Goal: Communication & Community: Answer question/provide support

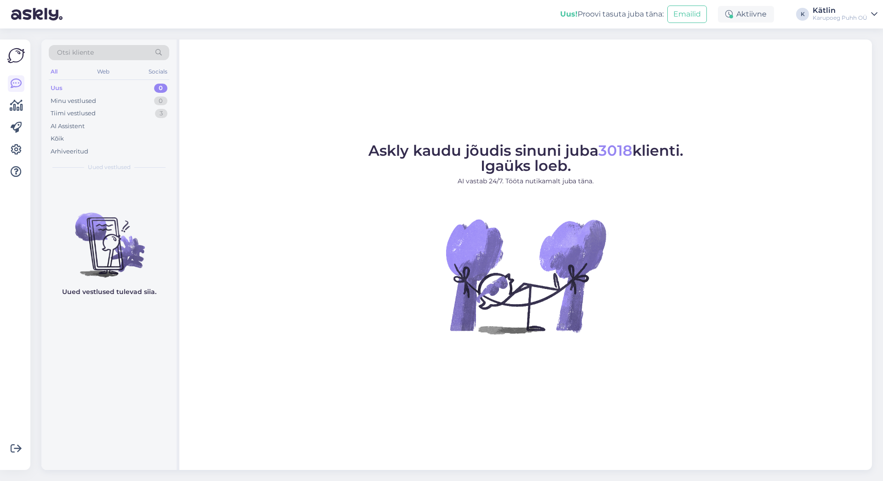
click at [88, 83] on div "Uus 0" at bounding box center [109, 88] width 120 height 13
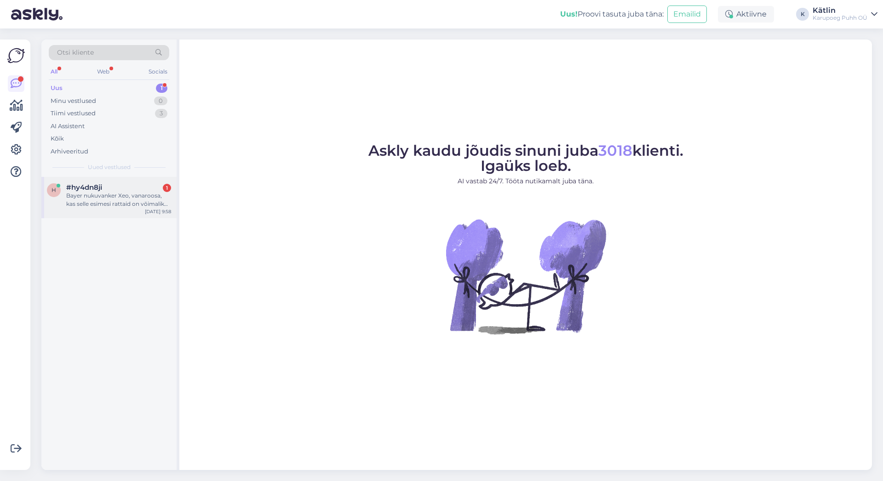
click at [126, 194] on div "Bayer nukuvanker Xeo, vanaroosa, kas selle esimesi rattaid on võimalik ka lukku…" at bounding box center [118, 200] width 105 height 17
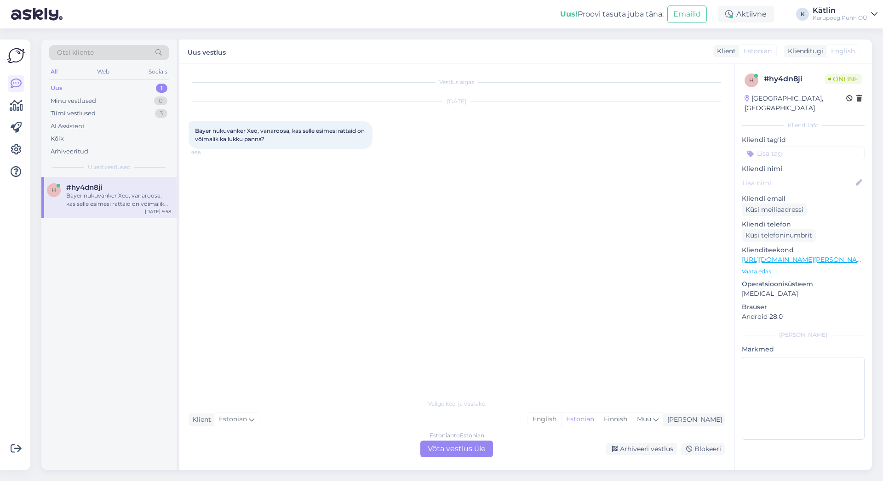
click at [453, 448] on div "Estonian to Estonian Võta vestlus üle" at bounding box center [456, 449] width 73 height 17
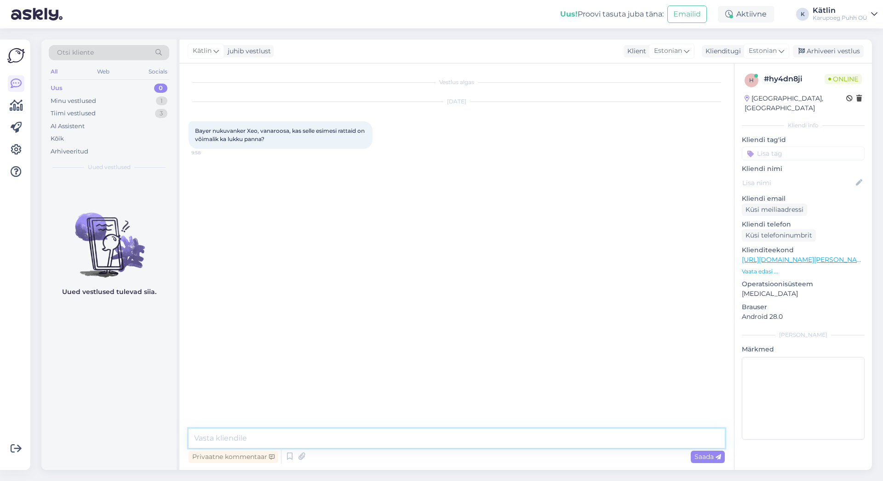
click at [417, 439] on textarea at bounding box center [457, 438] width 536 height 19
type textarea "Tere!"
type textarea "Üks hetk, kohe kontrollime"
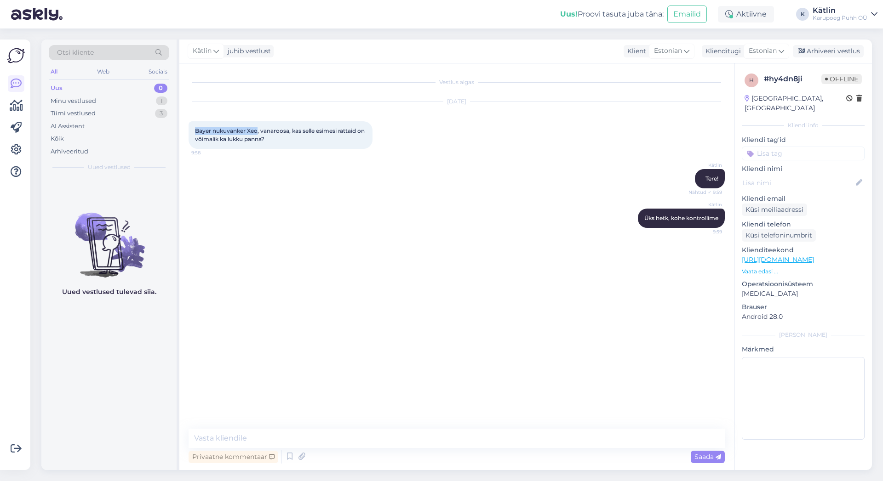
drag, startPoint x: 257, startPoint y: 130, endPoint x: 192, endPoint y: 132, distance: 65.3
click at [192, 132] on div "Bayer nukuvanker Xeo, vanaroosa, kas selle esimesi rattaid on võimalik ka lukku…" at bounding box center [281, 135] width 184 height 28
copy span "Bayer nukuvanker Xeo"
click at [250, 437] on textarea at bounding box center [457, 438] width 536 height 19
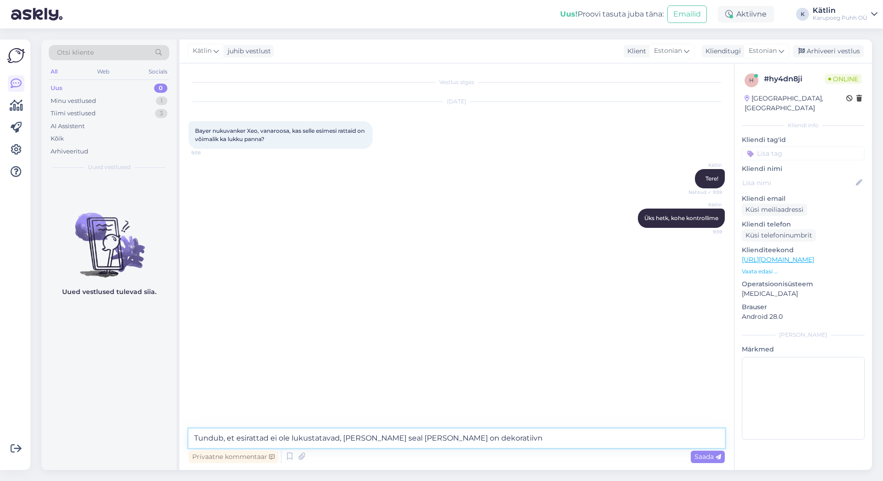
type textarea "Tundub, et esirattad ei ole lukustatavad, [PERSON_NAME] seal [PERSON_NAME] on d…"
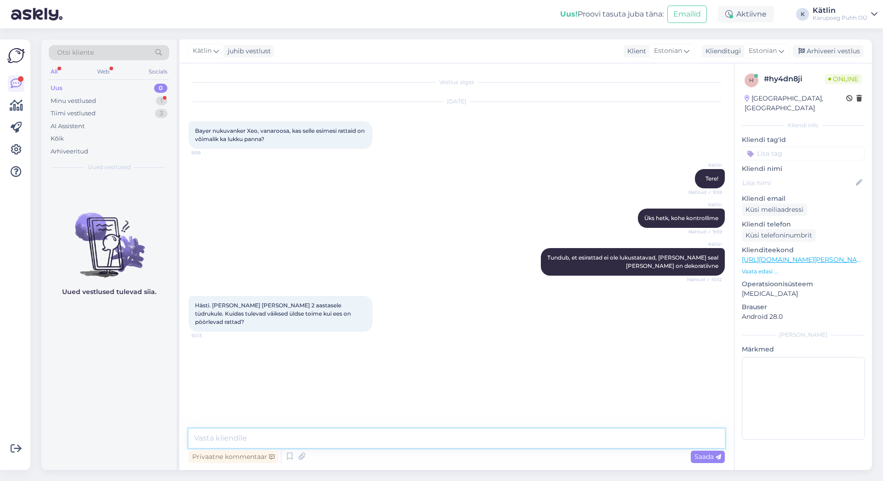
click at [339, 439] on textarea at bounding box center [457, 438] width 536 height 19
type textarea "Pöörlevad rattad peaksid tegelikult liikumise kergemaks tegema"
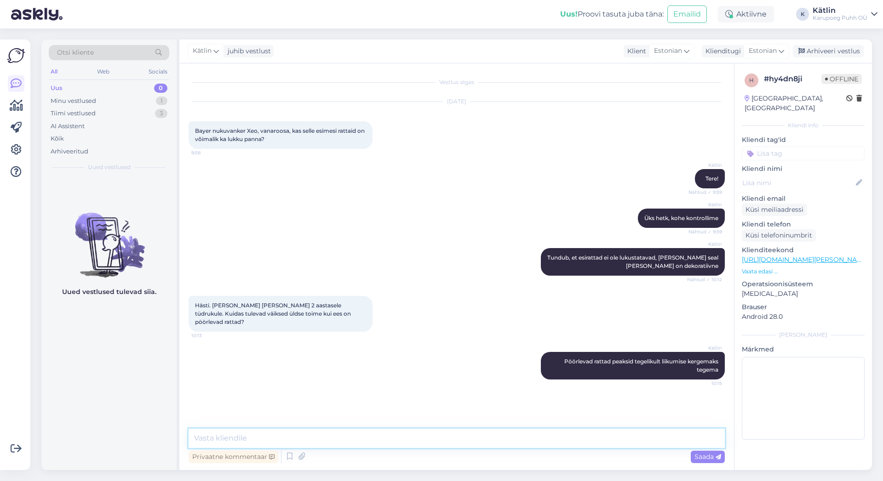
click at [546, 435] on textarea at bounding box center [457, 438] width 536 height 19
click at [268, 439] on textarea "Võibolla nii väiksele oleks Trendy siis parem" at bounding box center [457, 438] width 536 height 19
click at [428, 437] on textarea "Võibolla nii väiksele lapsele oleks Trendy siis parem" at bounding box center [457, 438] width 536 height 19
paste textarea "[URL][DOMAIN_NAME]"
type textarea "Võibolla nii väiksele lapsele oleks Trendy siis parem [URL][DOMAIN_NAME]"
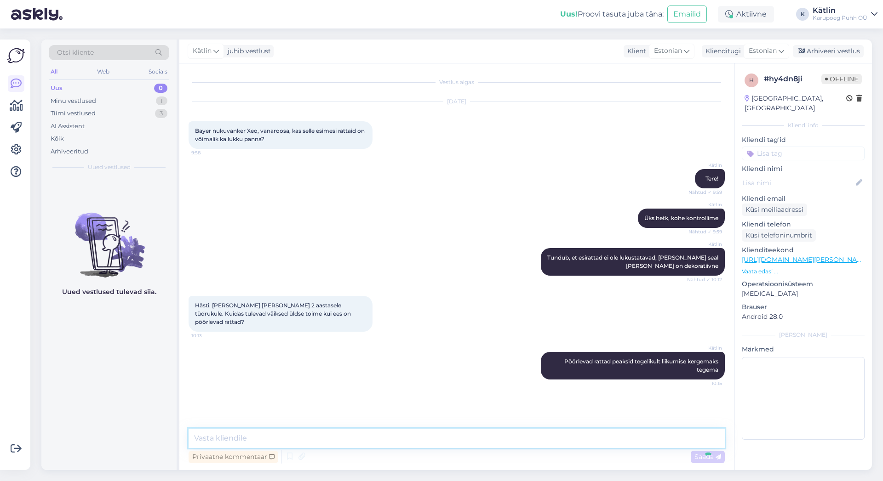
scroll to position [17, 0]
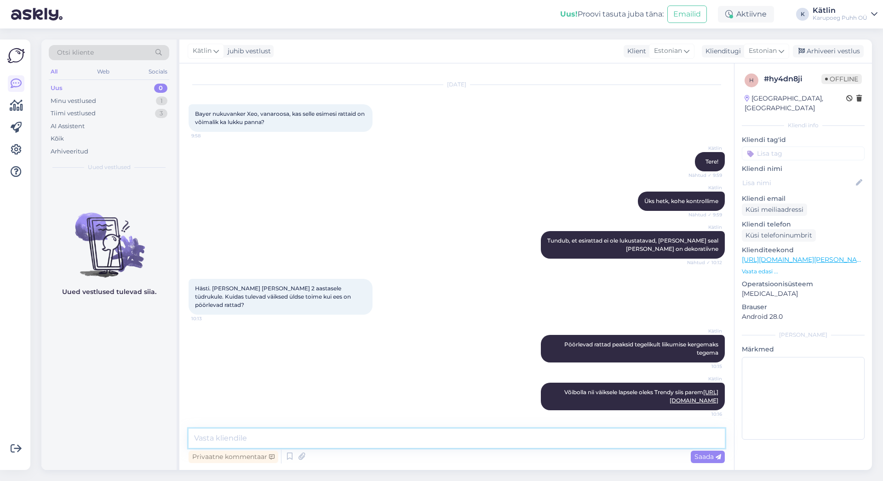
click at [426, 437] on textarea at bounding box center [457, 438] width 536 height 19
paste textarea "[URL][DOMAIN_NAME]"
type textarea "Cosy sobib [PERSON_NAME] väiksemale lapsele [URL][DOMAIN_NAME]"
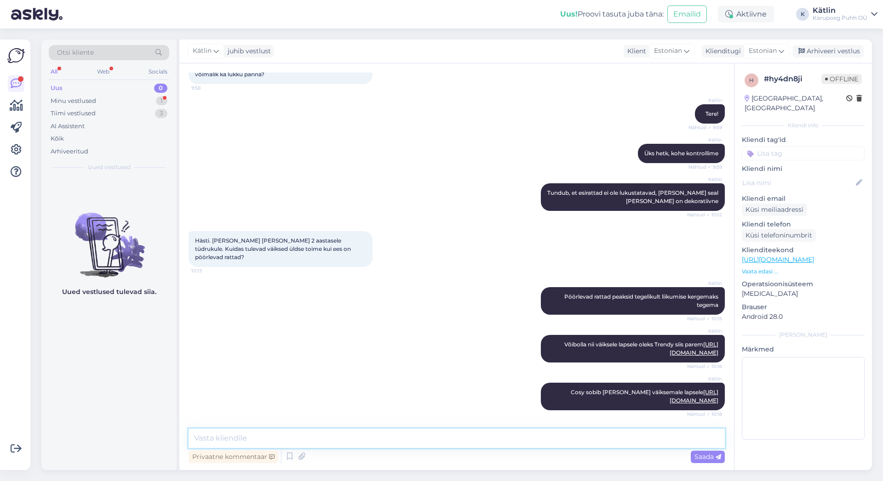
scroll to position [152, 0]
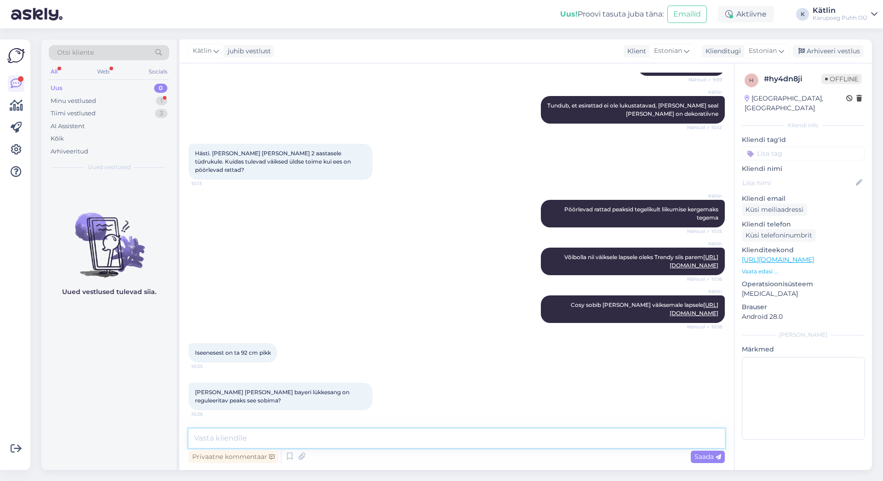
click at [347, 441] on textarea at bounding box center [457, 438] width 536 height 19
type textarea "jah, pigem valida reguleeritava sangaga"
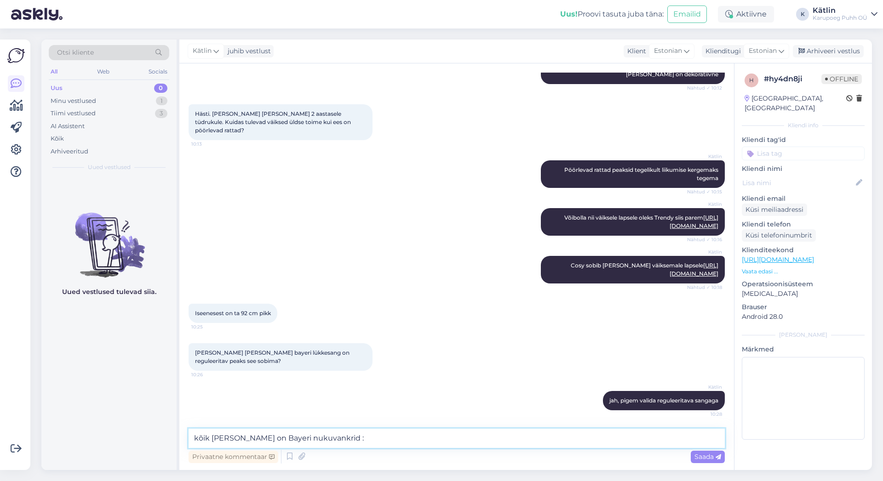
type textarea "kõik [PERSON_NAME] on Bayeri nukuvankrid :)"
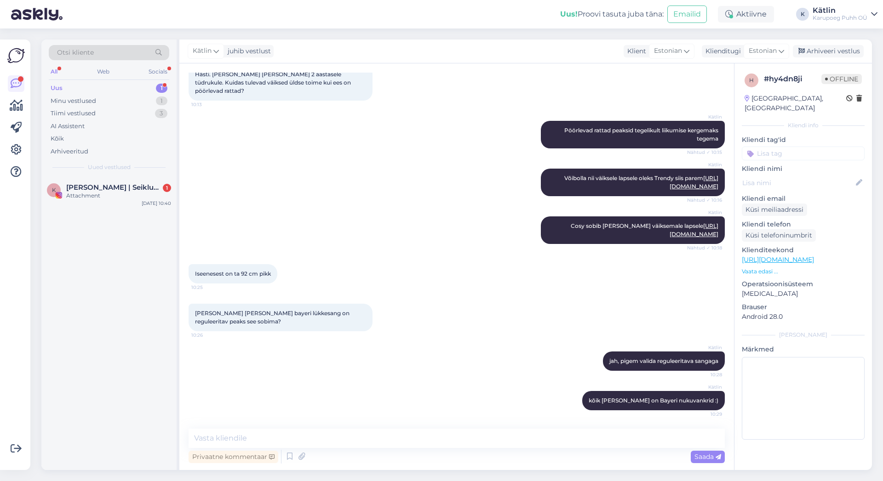
click at [58, 87] on div "Uus" at bounding box center [57, 88] width 12 height 9
click at [129, 193] on div "Attachment" at bounding box center [118, 196] width 105 height 8
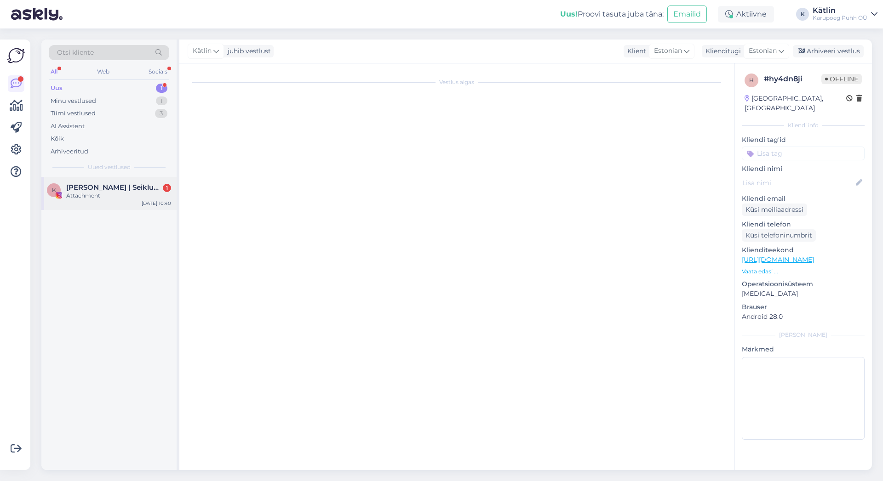
scroll to position [0, 0]
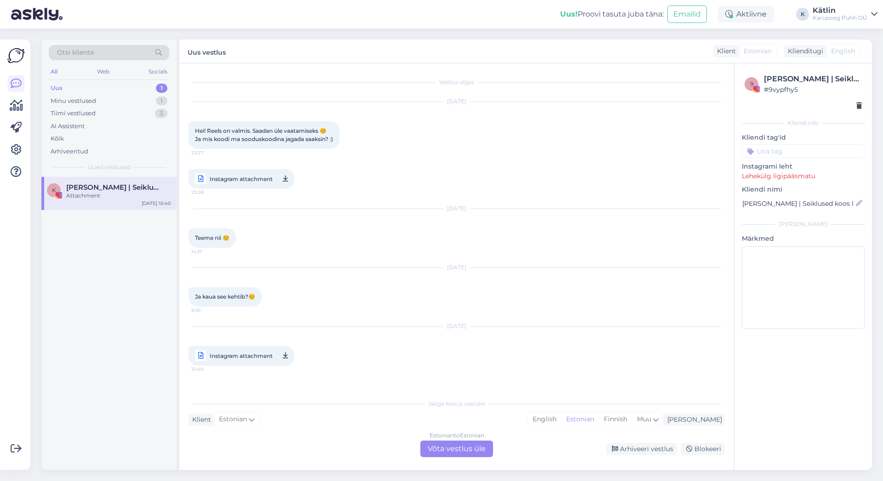
click at [70, 84] on div "Uus 1" at bounding box center [109, 88] width 120 height 13
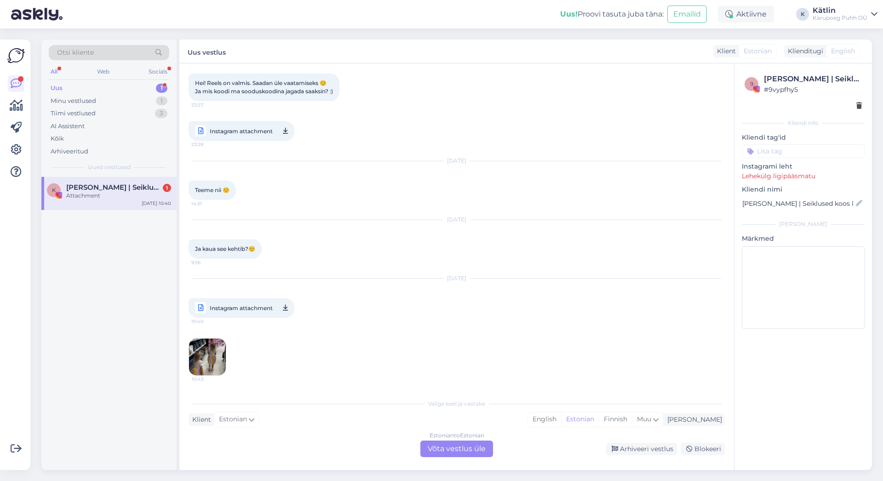
click at [213, 367] on img at bounding box center [207, 357] width 37 height 37
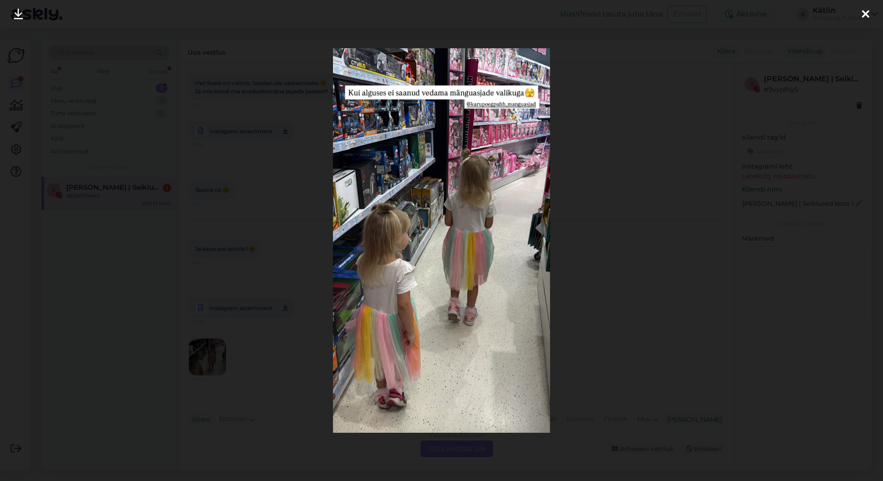
click at [863, 13] on icon at bounding box center [865, 15] width 7 height 12
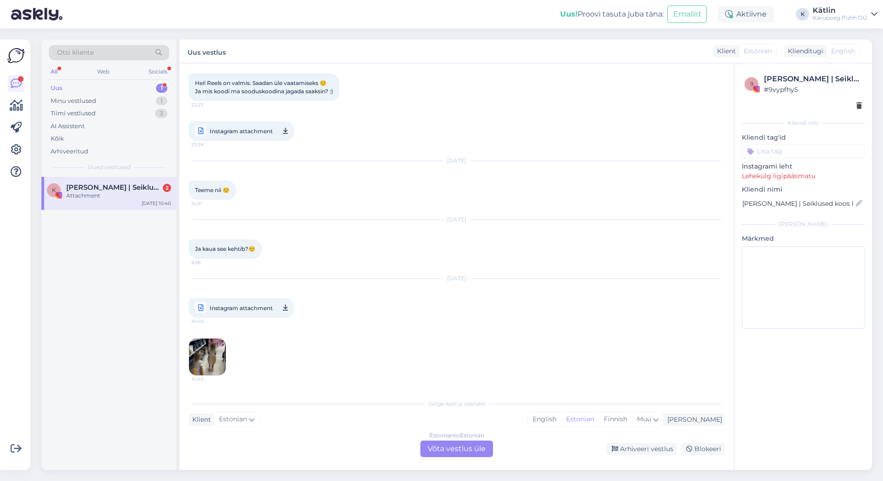
scroll to position [97, 0]
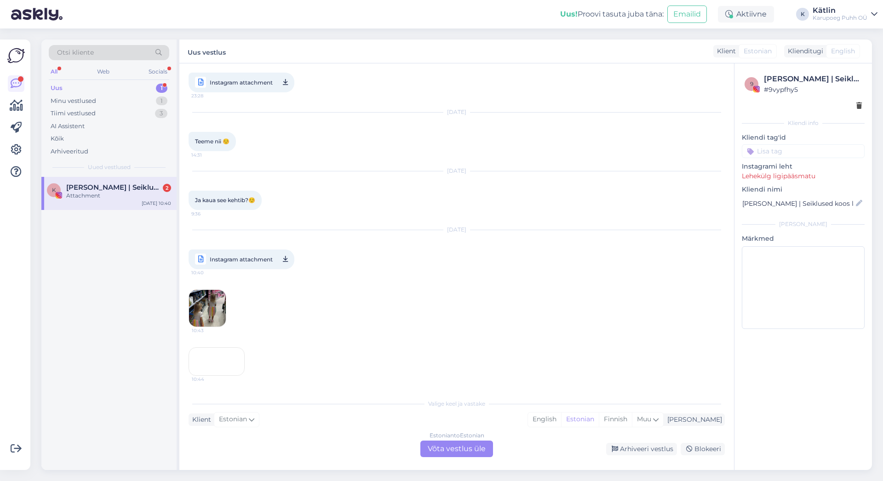
click at [232, 373] on div "10:44" at bounding box center [217, 362] width 56 height 29
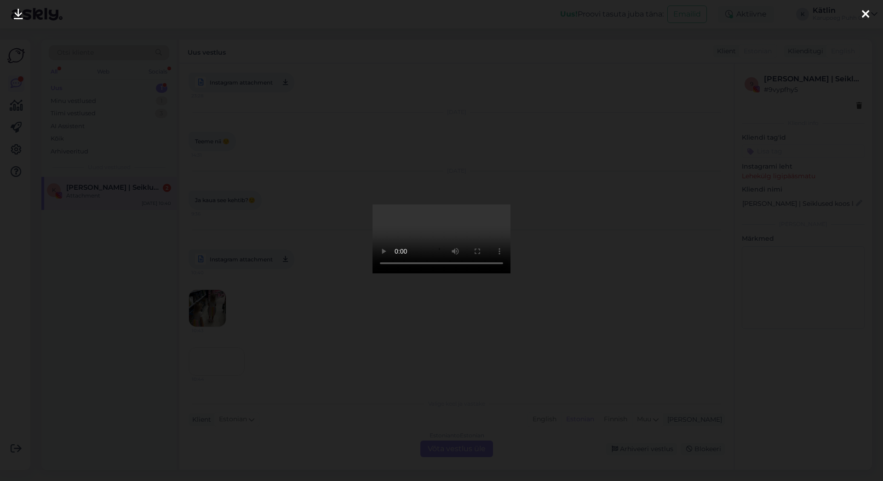
click at [869, 14] on div at bounding box center [865, 14] width 18 height 29
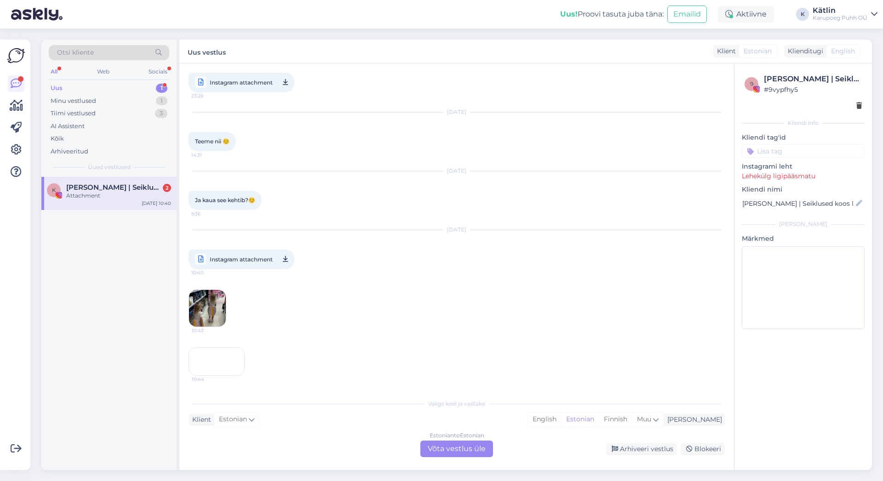
click at [222, 316] on img at bounding box center [207, 308] width 37 height 37
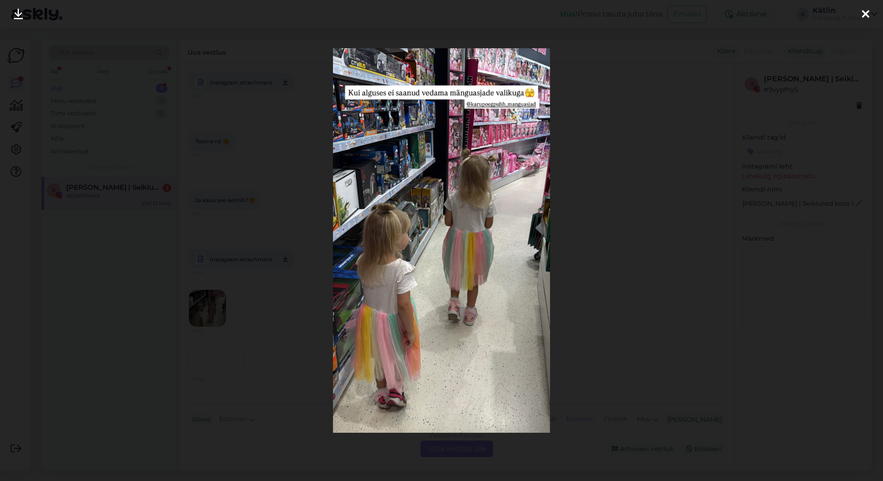
click at [863, 17] on icon at bounding box center [865, 15] width 7 height 12
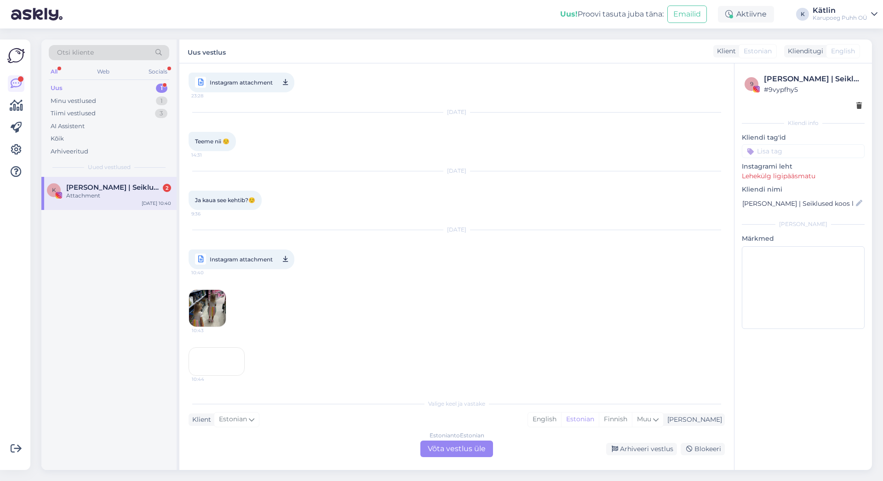
scroll to position [166, 0]
click at [144, 364] on div "K [PERSON_NAME] | Seiklused koos lastega 2 Attachment [DATE] 10:40" at bounding box center [108, 323] width 135 height 293
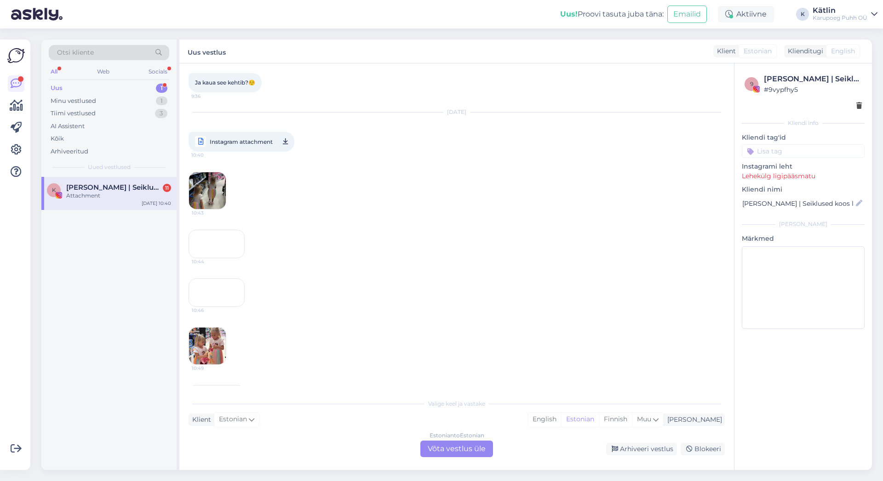
scroll to position [1096, 0]
